Goal: Find specific page/section: Find specific page/section

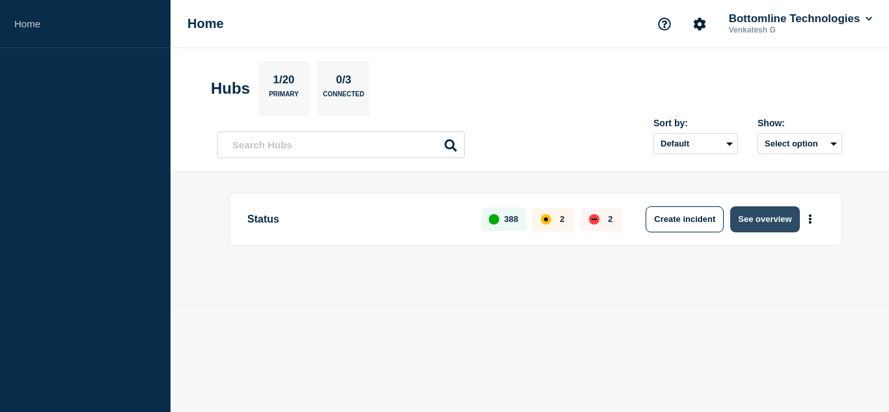
click at [769, 215] on button "See overview" at bounding box center [764, 219] width 69 height 26
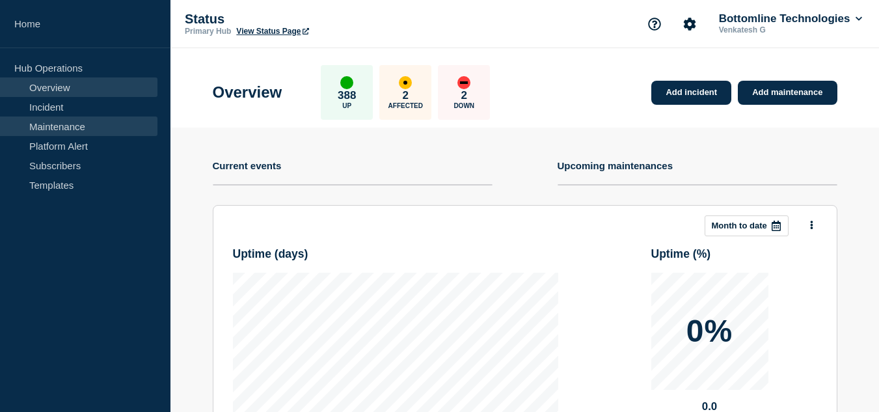
click at [69, 124] on link "Maintenance" at bounding box center [79, 127] width 158 height 20
